Goal: Task Accomplishment & Management: Use online tool/utility

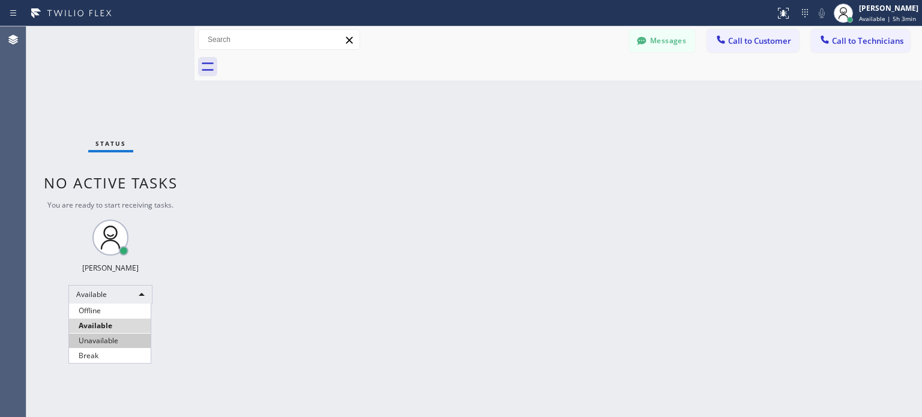
click at [125, 335] on li "Unavailable" at bounding box center [110, 341] width 82 height 14
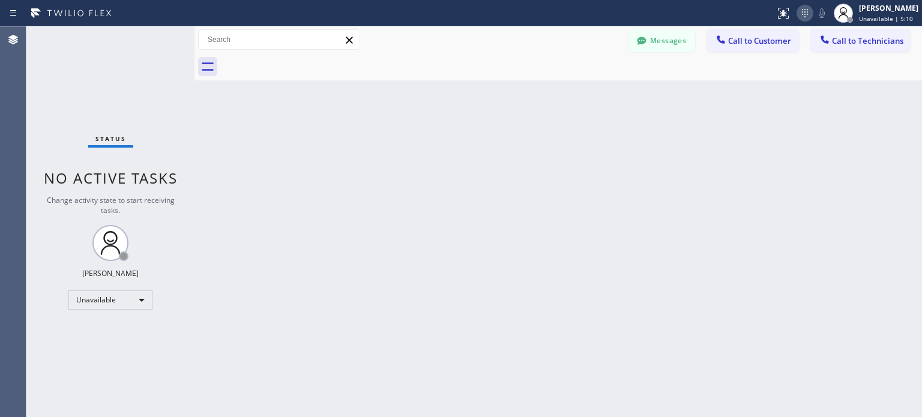
click at [802, 14] on icon at bounding box center [805, 13] width 14 height 14
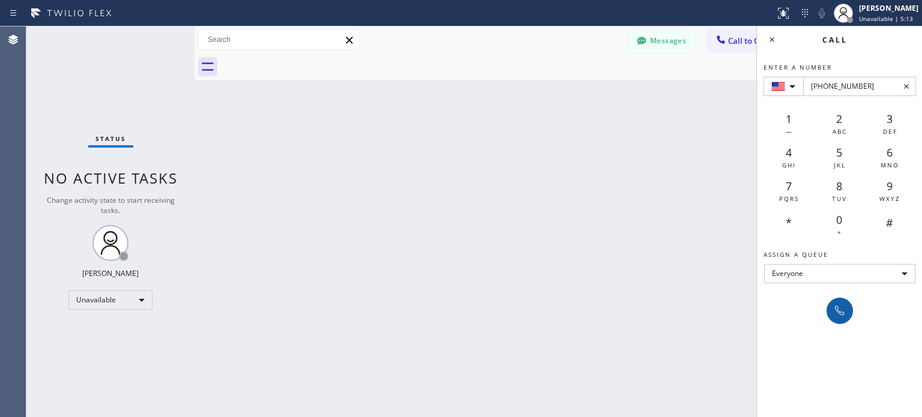
type input "[PHONE_NUMBER]"
click at [838, 305] on icon at bounding box center [839, 311] width 14 height 14
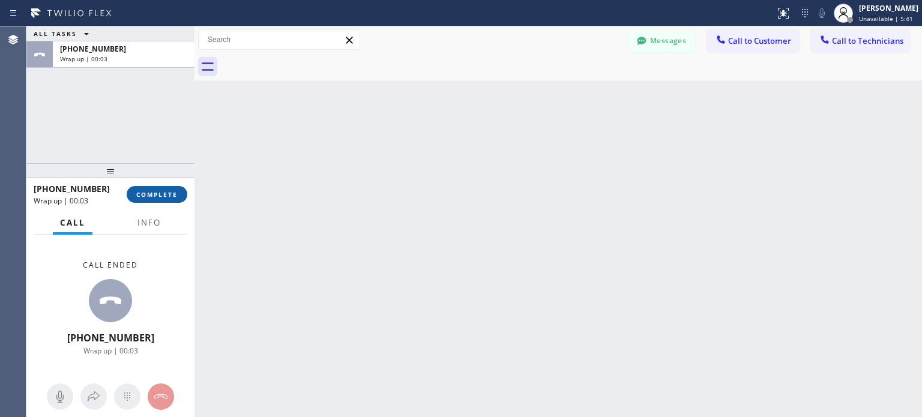
click at [163, 199] on button "COMPLETE" at bounding box center [157, 194] width 61 height 17
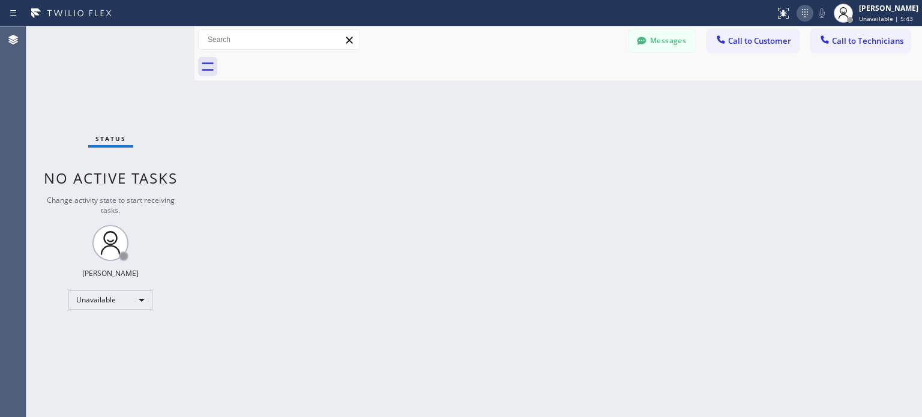
click at [799, 14] on icon at bounding box center [805, 13] width 14 height 14
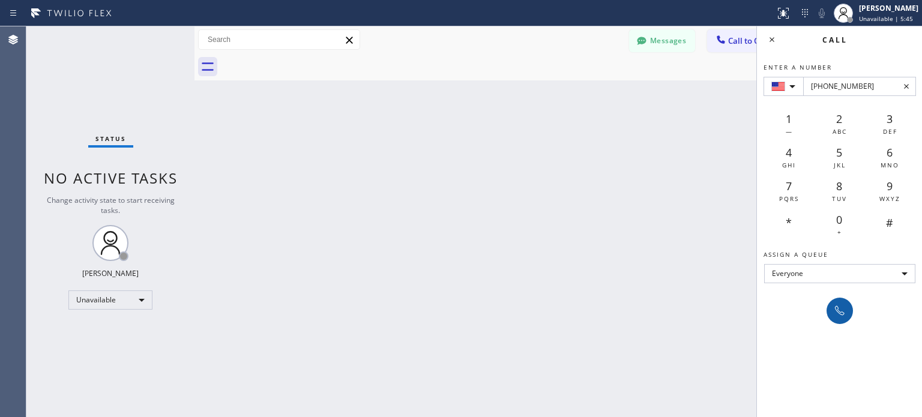
type input "[PHONE_NUMBER]"
drag, startPoint x: 835, startPoint y: 314, endPoint x: 814, endPoint y: 300, distance: 25.5
click at [835, 314] on icon at bounding box center [839, 311] width 14 height 14
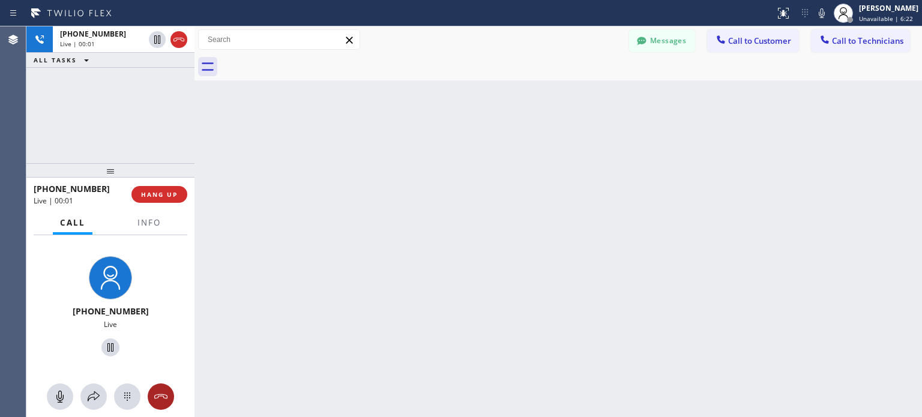
click at [154, 400] on icon at bounding box center [161, 396] width 14 height 14
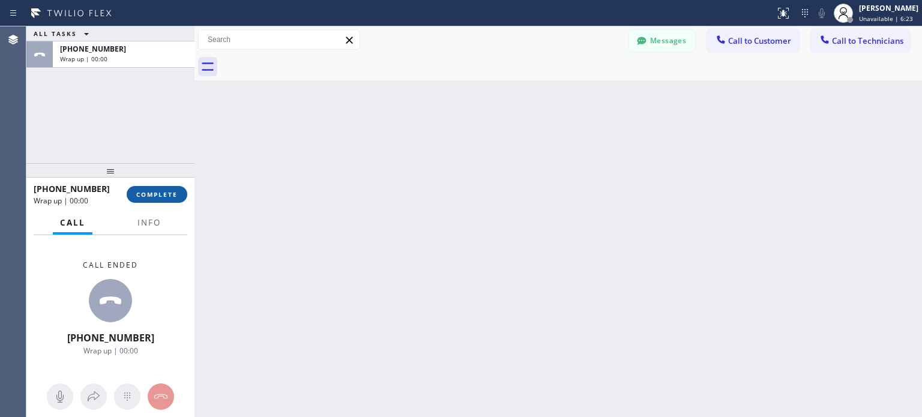
click at [169, 196] on span "COMPLETE" at bounding box center [156, 194] width 41 height 8
